Goal: Find specific page/section: Find specific page/section

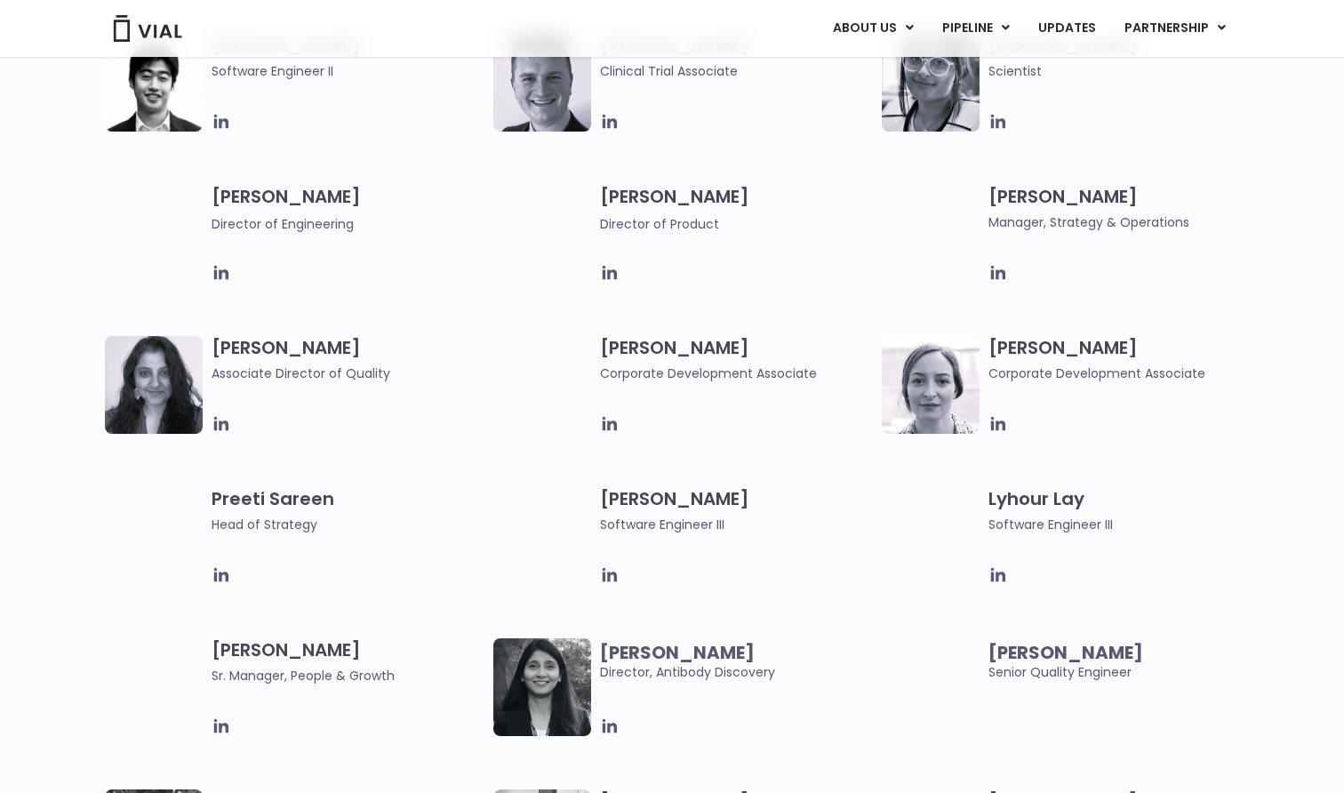
scroll to position [2202, 0]
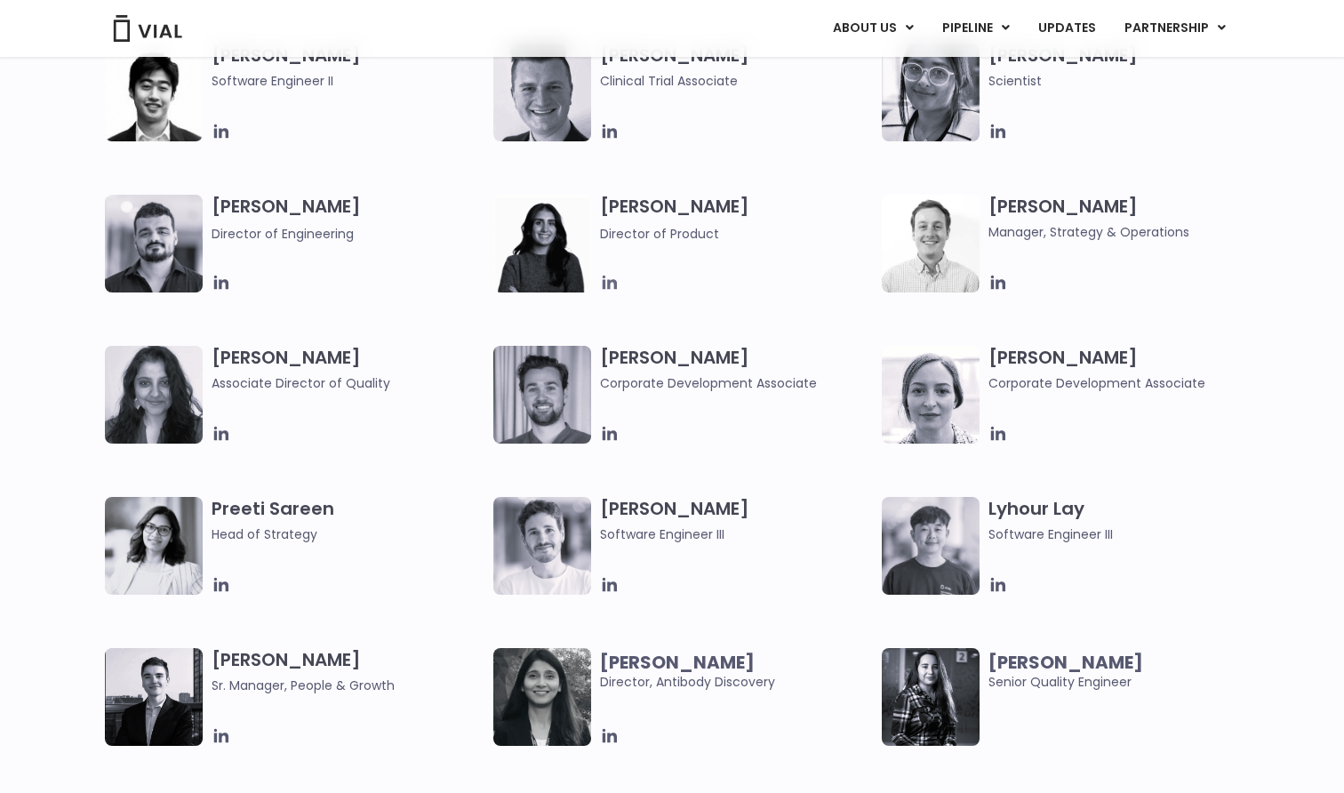
click at [608, 280] on icon at bounding box center [610, 283] width 14 height 14
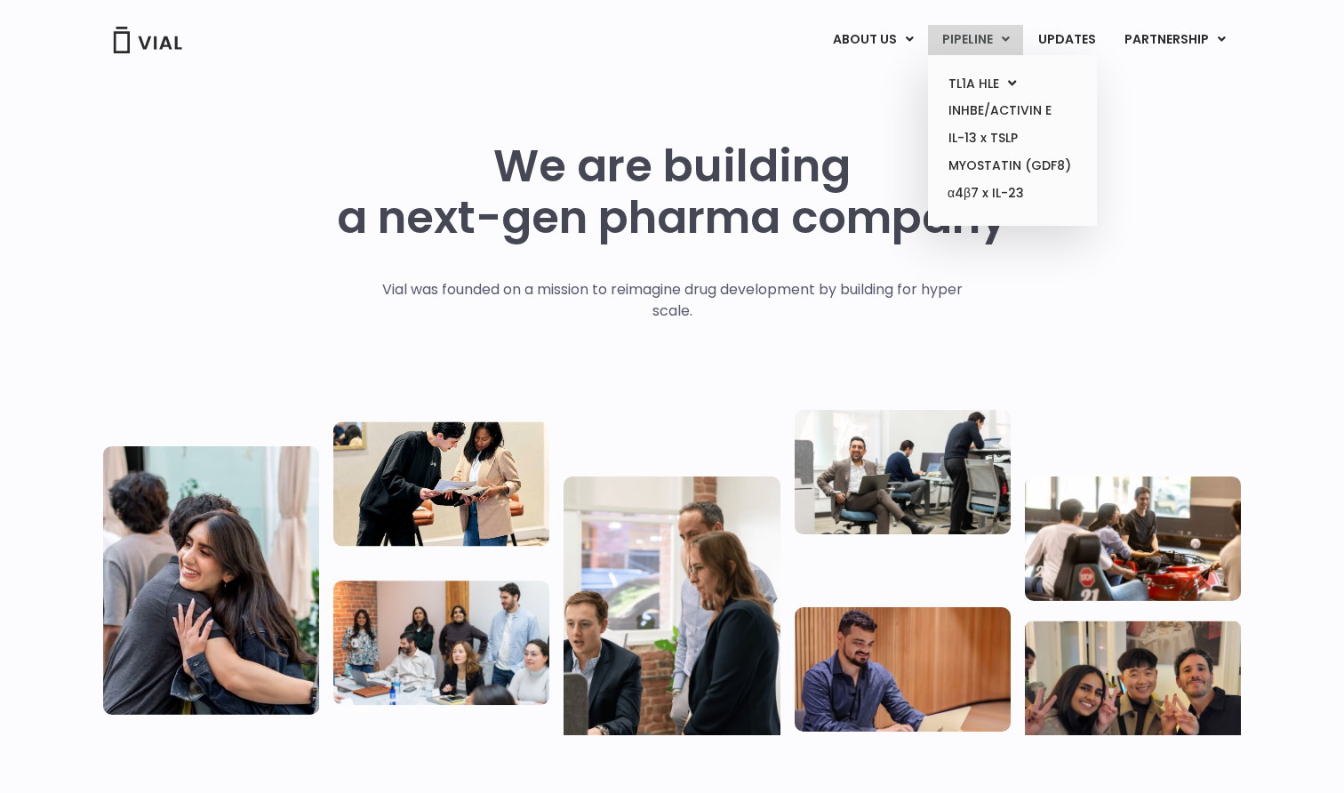
scroll to position [0, 0]
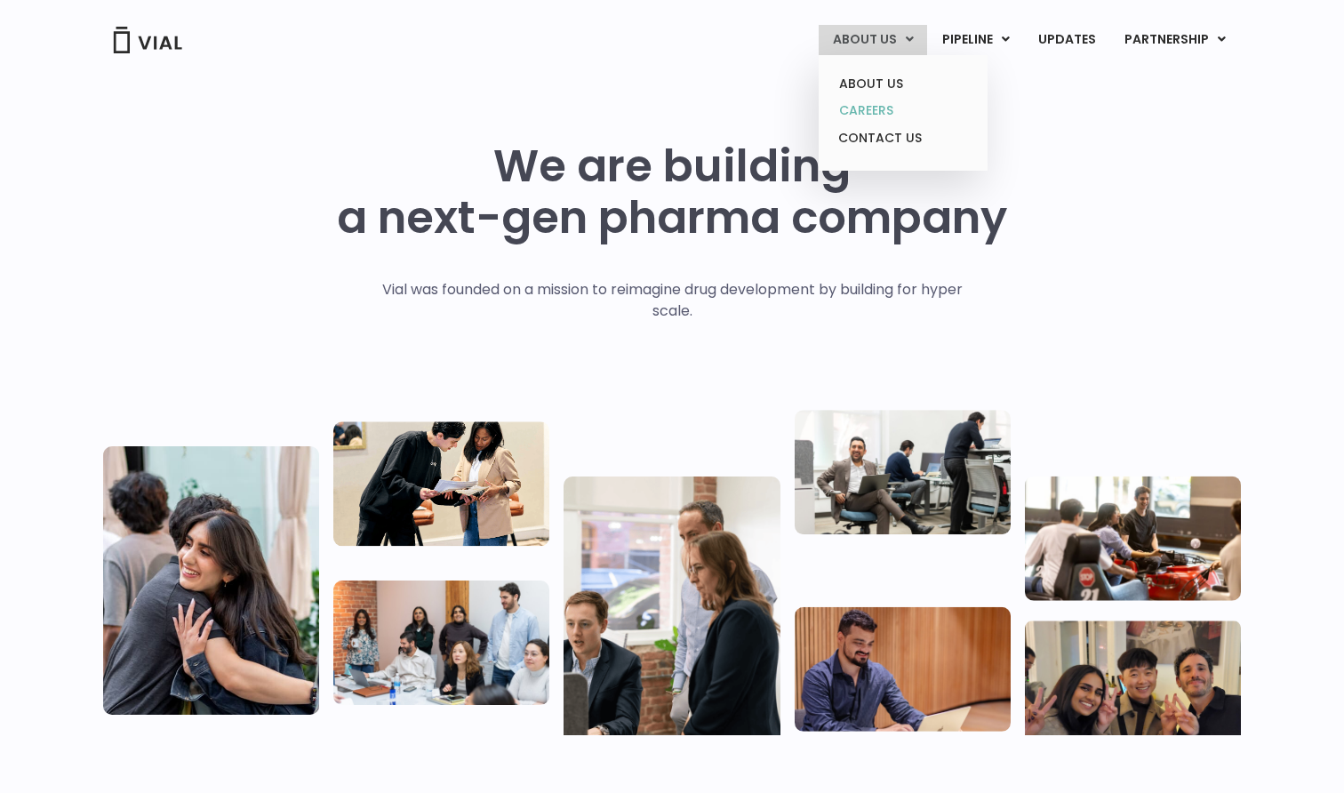
click at [879, 109] on link "CAREERS" at bounding box center [903, 111] width 156 height 28
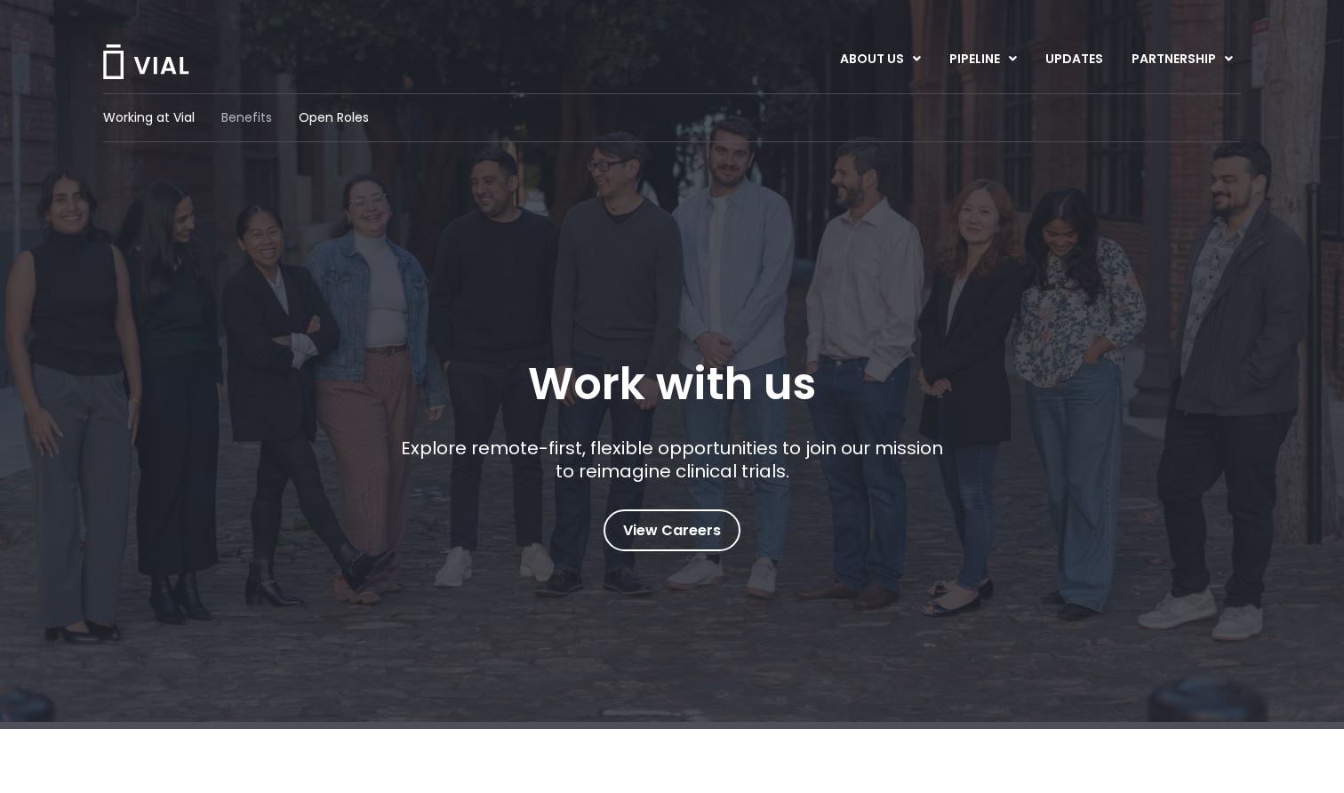
click at [249, 118] on span "Benefits" at bounding box center [246, 117] width 51 height 19
click at [141, 112] on span "Working at Vial" at bounding box center [149, 117] width 92 height 19
